Goal: Task Accomplishment & Management: Manage account settings

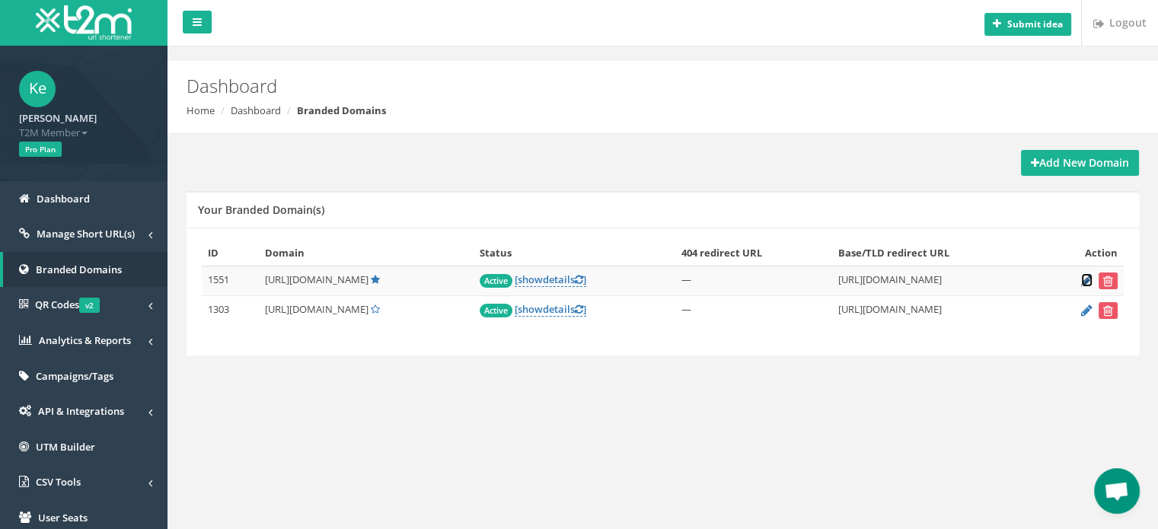
click at [1089, 279] on icon at bounding box center [1086, 281] width 11 height 10
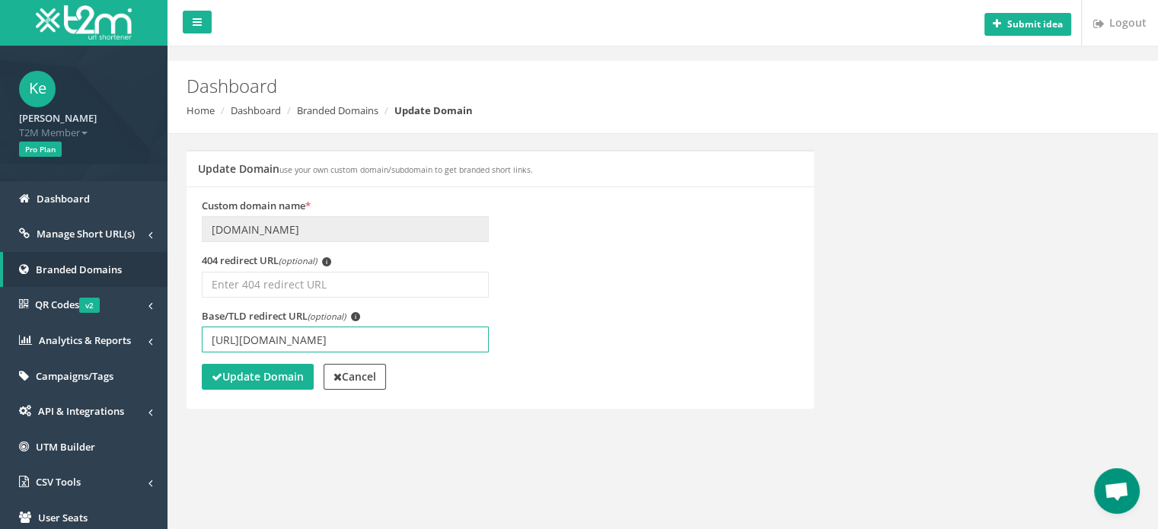
click at [339, 343] on input "[URL][DOMAIN_NAME]" at bounding box center [345, 340] width 287 height 26
type input "https://www.betmarino867.com/tr/"
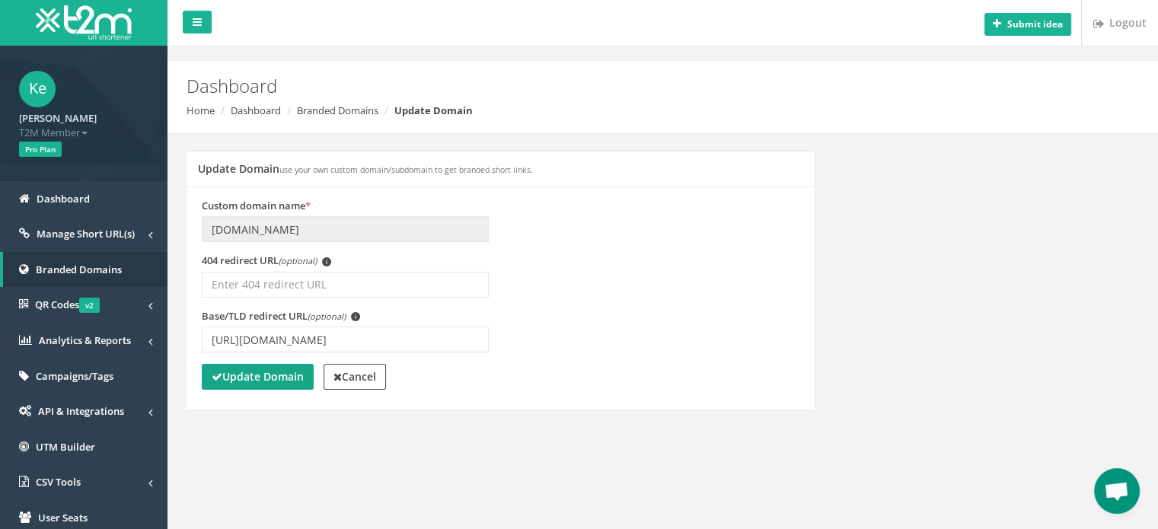
click at [248, 387] on button "Update Domain" at bounding box center [258, 377] width 112 height 26
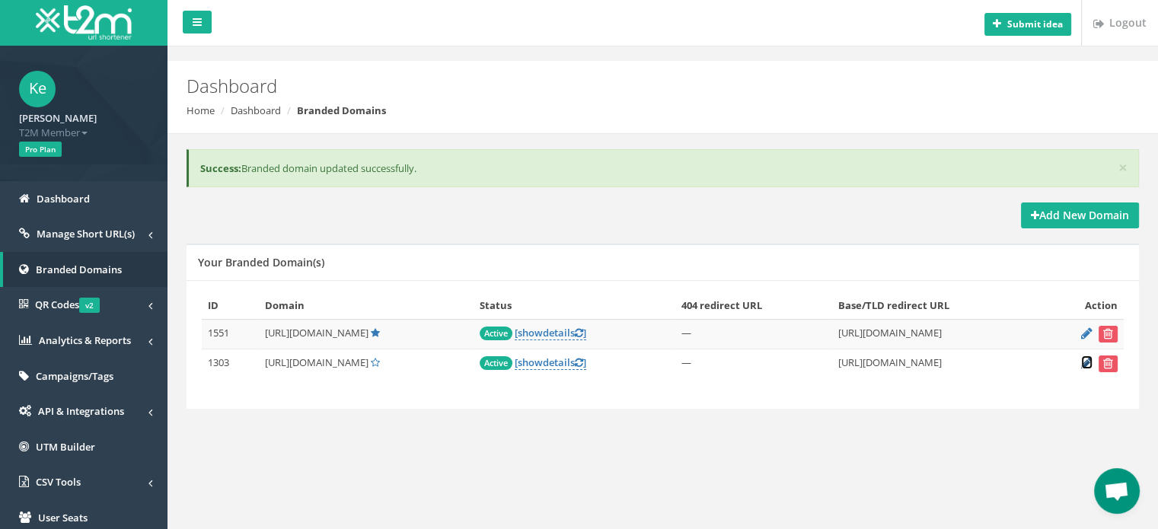
click at [1087, 365] on icon at bounding box center [1086, 363] width 11 height 10
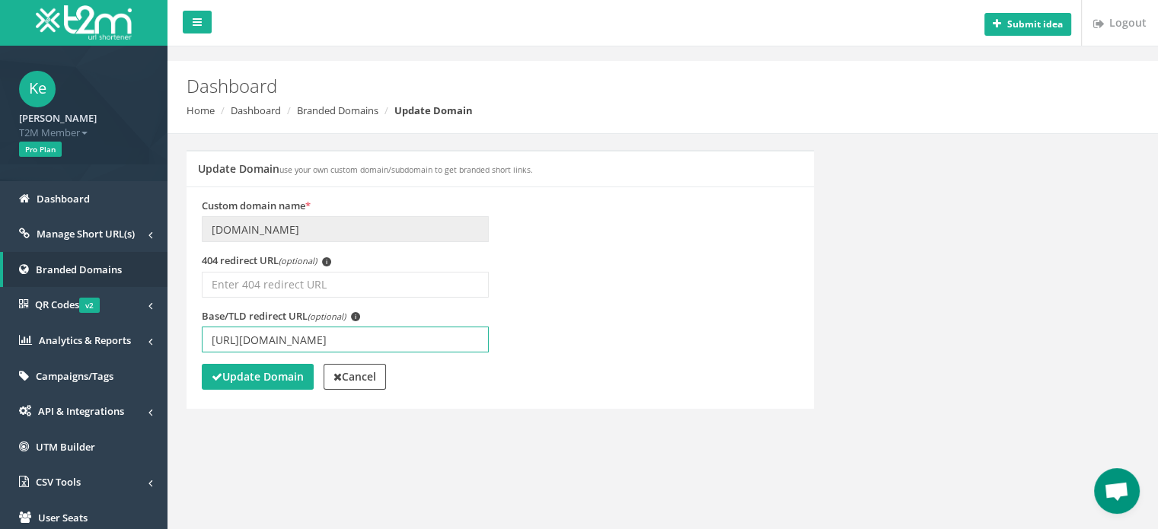
click at [338, 337] on input "[URL][DOMAIN_NAME]" at bounding box center [345, 340] width 287 height 26
type input "https://www.betmarino867.com/tr/"
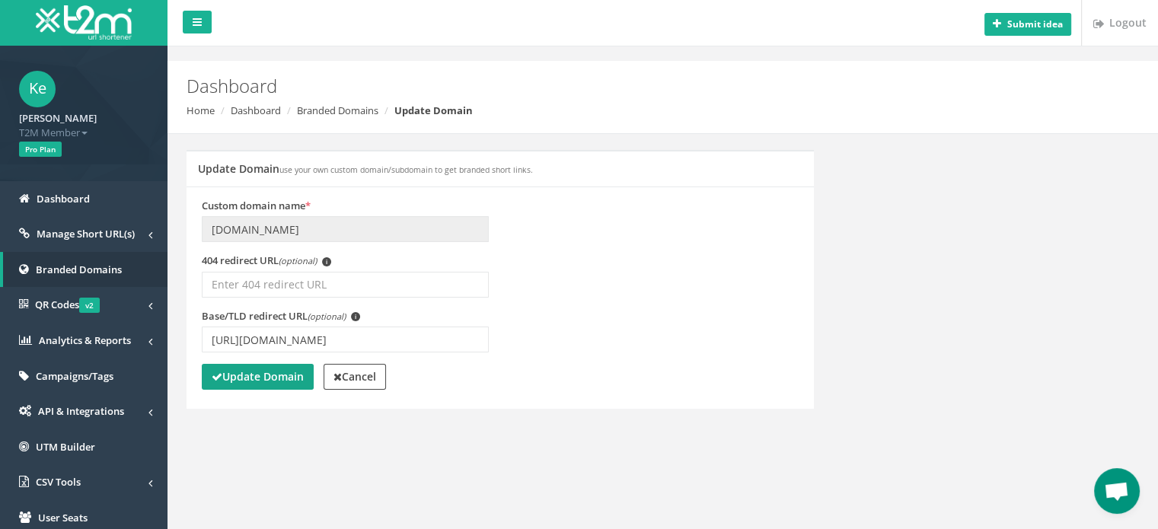
click at [291, 388] on button "Update Domain" at bounding box center [258, 377] width 112 height 26
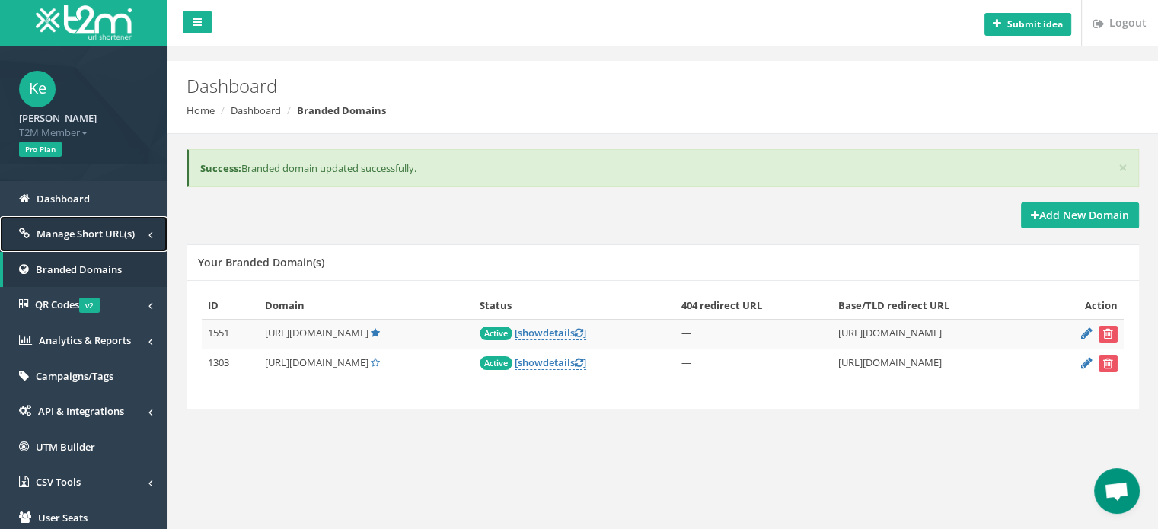
click at [121, 234] on span "Manage Short URL(s)" at bounding box center [86, 234] width 98 height 14
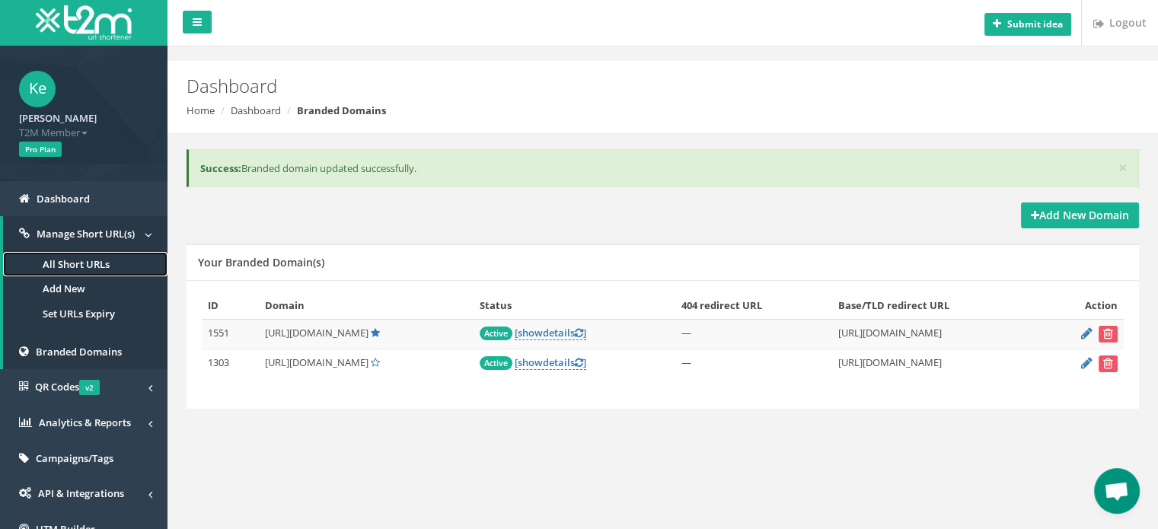
click at [104, 263] on link "All Short URLs" at bounding box center [85, 264] width 164 height 25
